Goal: Transaction & Acquisition: Purchase product/service

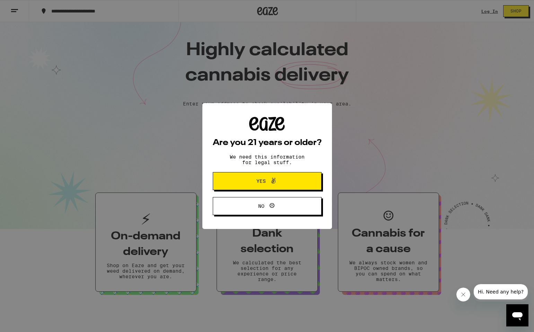
click at [59, 75] on button "Yes" at bounding box center [267, 181] width 109 height 18
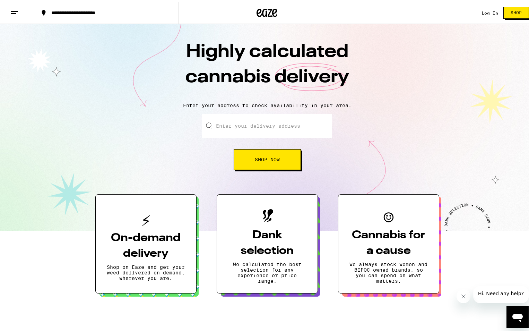
click at [59, 75] on input "Enter your delivery address" at bounding box center [267, 124] width 130 height 24
paste input "90210"
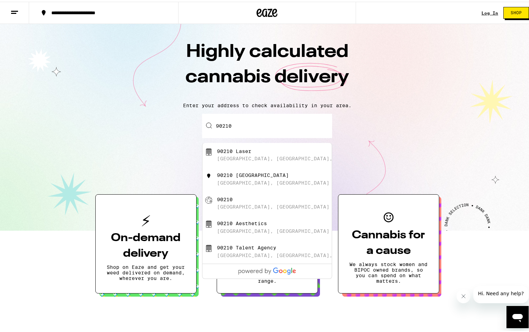
click at [59, 75] on input "90210" at bounding box center [267, 124] width 130 height 24
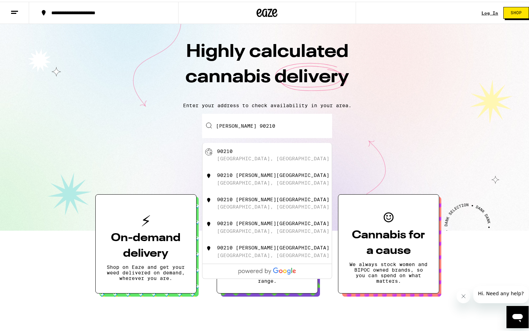
click at [59, 75] on div "90210 [GEOGRAPHIC_DATA], [GEOGRAPHIC_DATA]" at bounding box center [279, 153] width 124 height 13
type input "[GEOGRAPHIC_DATA], CA 90210"
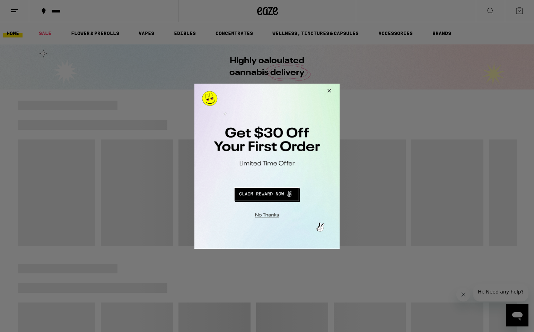
click at [59, 75] on button "Close Modal" at bounding box center [266, 213] width 141 height 11
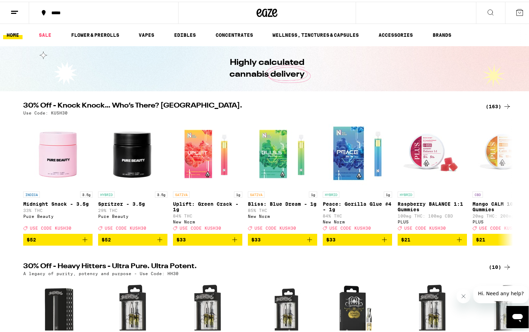
click at [59, 75] on span "$33" at bounding box center [208, 238] width 62 height 8
click at [59, 75] on div "New Norm" at bounding box center [282, 214] width 69 height 5
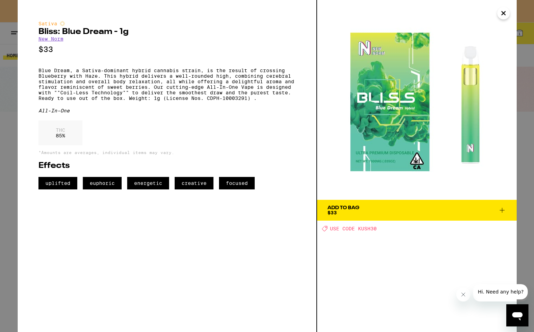
click at [59, 75] on span "Add To Bag $33" at bounding box center [417, 210] width 179 height 10
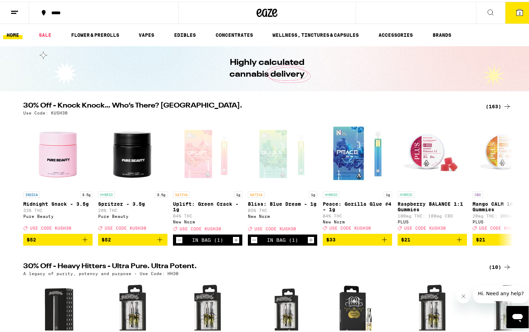
click at [59, 16] on button "2" at bounding box center [519, 11] width 29 height 22
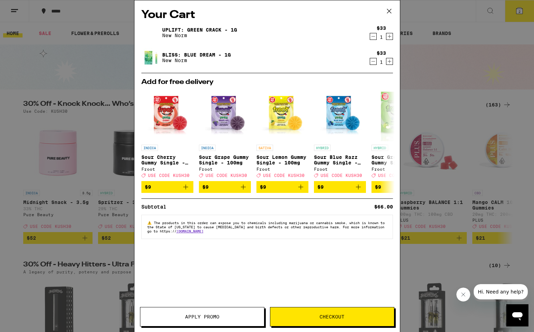
click at [59, 75] on button "Apply Promo" at bounding box center [202, 316] width 125 height 19
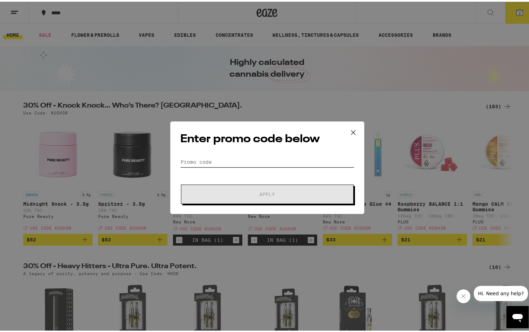
click at [59, 75] on input "Promo Code" at bounding box center [267, 160] width 174 height 10
paste input "WEEDWED"
type input "WEEDWED"
click at [59, 75] on button "Apply" at bounding box center [267, 192] width 173 height 19
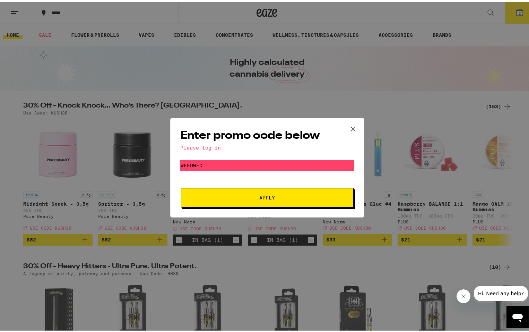
click at [59, 75] on button "Apply" at bounding box center [267, 195] width 173 height 19
click at [59, 28] on div "Enter promo code below Please log in Promo Code WEEDWED Apply" at bounding box center [267, 166] width 534 height 332
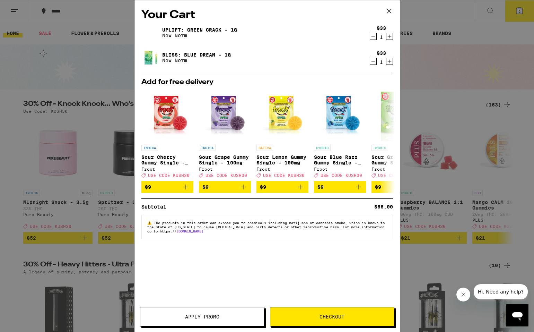
click at [59, 75] on div "Your Cart Uplift: Green Crack - 1g New Norm $33 1 Bliss: Blue Dream - 1g New No…" at bounding box center [267, 166] width 534 height 332
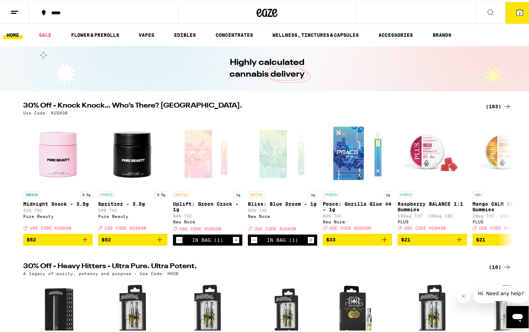
click at [16, 10] on icon at bounding box center [14, 11] width 8 height 8
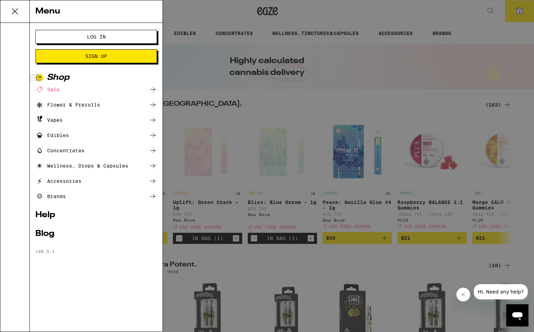
click at [59, 56] on span "Sign Up" at bounding box center [96, 56] width 22 height 5
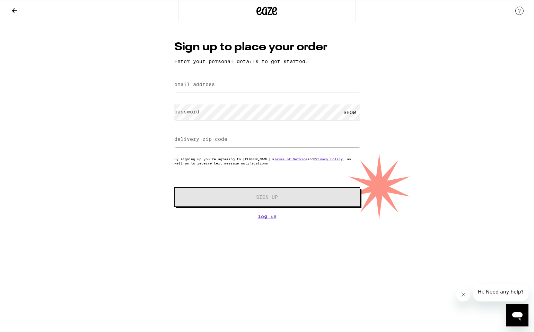
click at [59, 75] on label "email address" at bounding box center [194, 85] width 41 height 6
click at [59, 75] on input "email address" at bounding box center [267, 85] width 186 height 16
type input "[EMAIL_ADDRESS][DOMAIN_NAME]"
type input "08109"
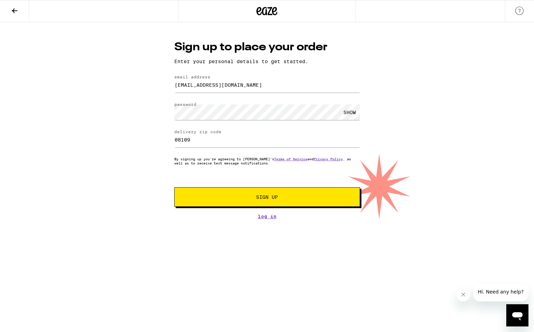
click at [59, 75] on button "Sign Up" at bounding box center [267, 196] width 186 height 19
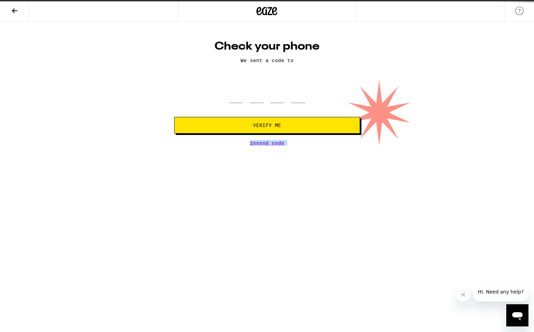
click at [59, 75] on div "Check your phone We sent a code to Verify Me Resend Code" at bounding box center [268, 93] width 200 height 106
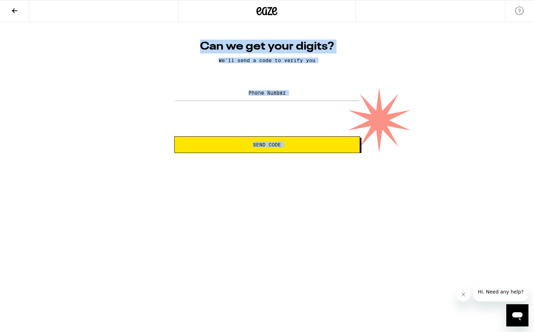
click at [59, 75] on label "Phone Number" at bounding box center [267, 92] width 37 height 6
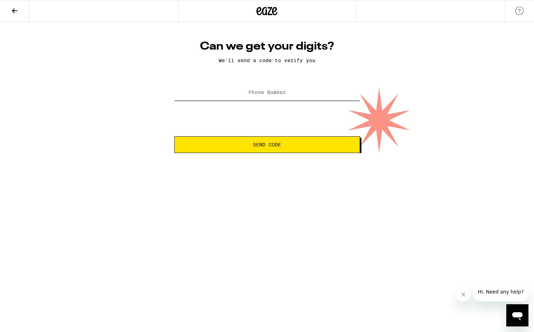
click at [59, 75] on input "Phone Number" at bounding box center [267, 93] width 186 height 16
type input "[PHONE_NUMBER]"
click at [59, 75] on span "Send Code" at bounding box center [267, 144] width 28 height 5
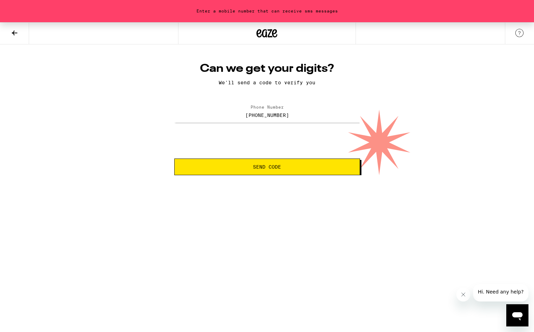
click at [10, 32] on icon at bounding box center [14, 33] width 8 height 8
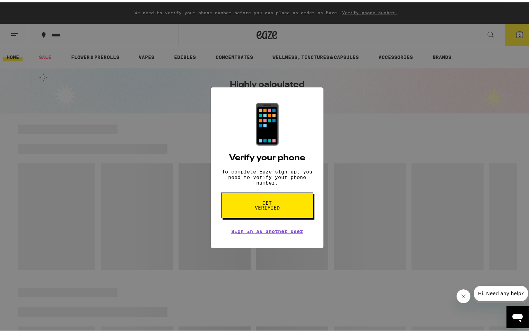
click at [59, 34] on div "📱 Verify your phone To complete Eaze sign up, you need to verify your phone num…" at bounding box center [267, 166] width 534 height 332
click at [59, 75] on div "📱 Verify your phone To complete Eaze sign up, you need to verify your phone num…" at bounding box center [267, 166] width 534 height 332
click at [59, 75] on link "Sign in as another user" at bounding box center [267, 230] width 72 height 6
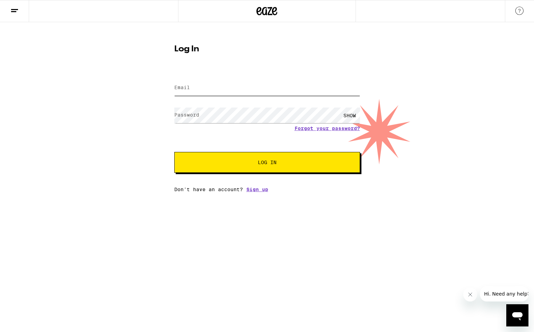
type input "[EMAIL_ADDRESS][DOMAIN_NAME]"
click at [266, 14] on icon at bounding box center [267, 11] width 10 height 8
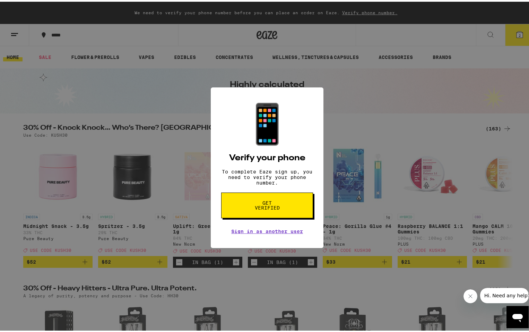
click at [281, 214] on button "Get verified" at bounding box center [267, 204] width 92 height 26
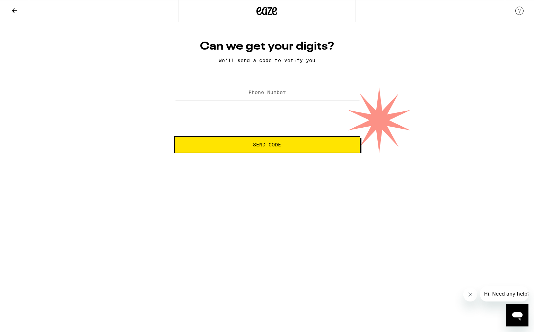
click at [266, 14] on icon at bounding box center [267, 11] width 10 height 8
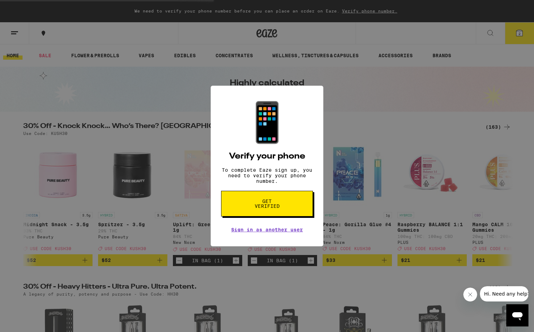
click at [514, 28] on div "📱 Verify your phone To complete Eaze sign up, you need to verify your phone num…" at bounding box center [267, 166] width 534 height 332
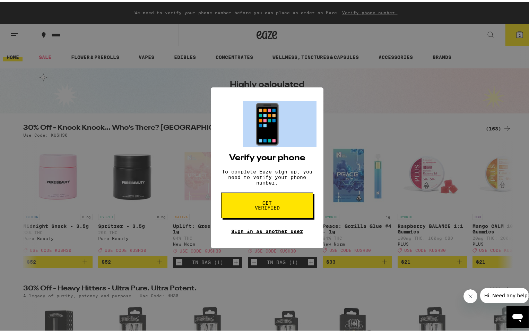
click at [280, 232] on link "Sign in as another user" at bounding box center [267, 230] width 72 height 6
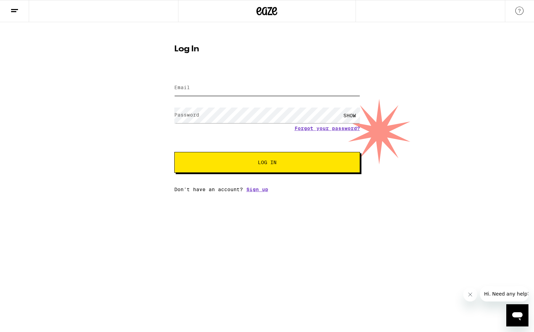
type input "[EMAIL_ADDRESS][DOMAIN_NAME]"
click at [286, 161] on span "Log In" at bounding box center [268, 162] width 130 height 5
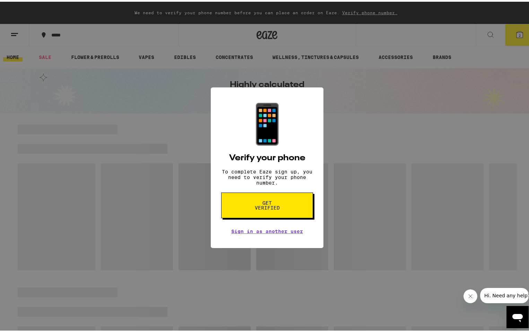
click at [400, 128] on div "📱 Verify your phone To complete Eaze sign up, you need to verify your phone num…" at bounding box center [267, 166] width 534 height 332
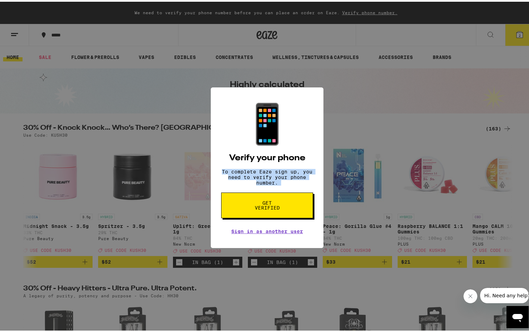
click at [472, 128] on div "📱 Verify your phone To complete Eaze sign up, you need to verify your phone num…" at bounding box center [267, 166] width 534 height 332
